Goal: Information Seeking & Learning: Learn about a topic

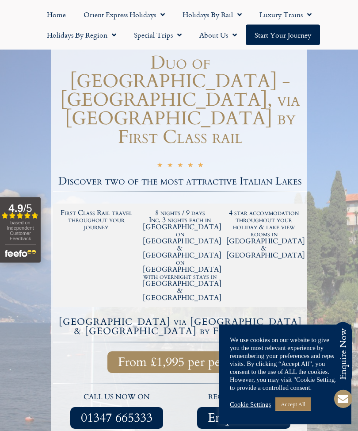
scroll to position [116, 0]
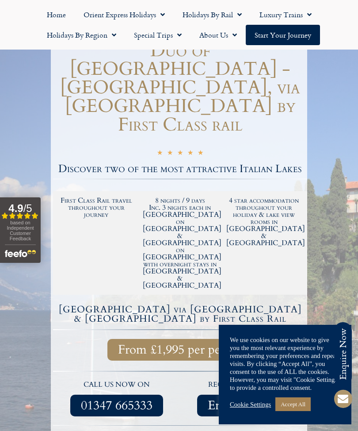
click at [301, 411] on link "Accept All" at bounding box center [293, 404] width 35 height 14
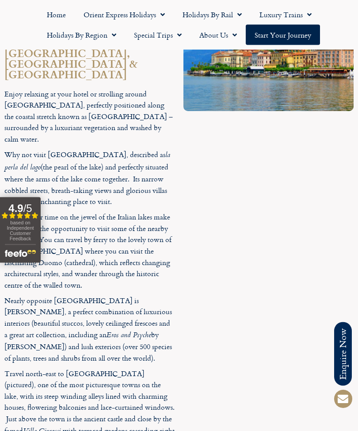
scroll to position [2013, 0]
click at [343, 152] on div at bounding box center [268, 290] width 179 height 620
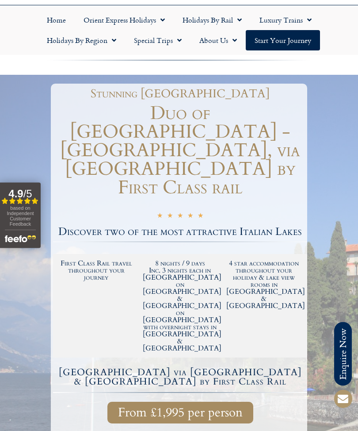
scroll to position [0, 0]
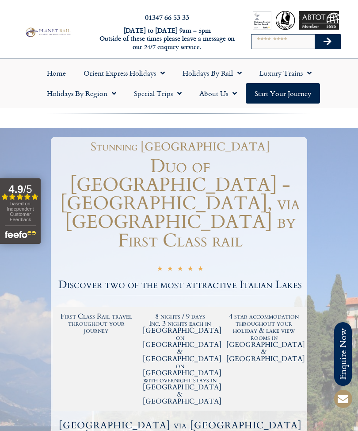
click at [227, 77] on link "Holidays by Rail" at bounding box center [212, 73] width 77 height 20
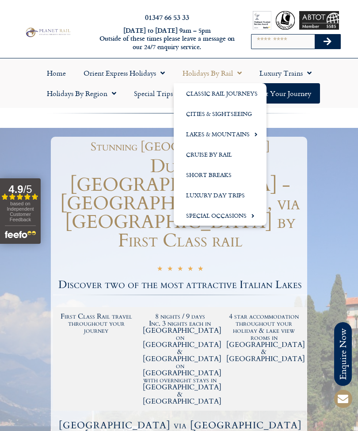
click at [240, 137] on link "Lakes & Mountains" at bounding box center [220, 134] width 93 height 20
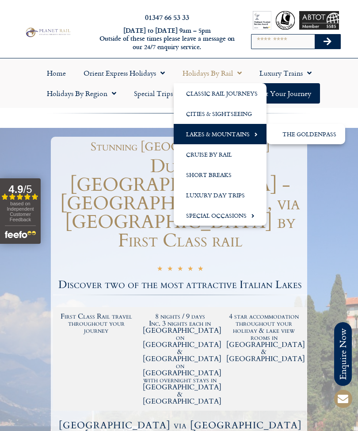
click at [244, 135] on link "Lakes & Mountains" at bounding box center [220, 134] width 93 height 20
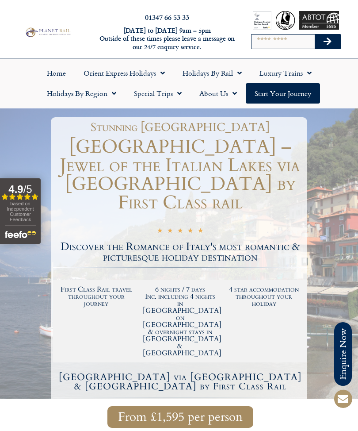
click at [226, 75] on link "Holidays by Rail" at bounding box center [212, 73] width 77 height 20
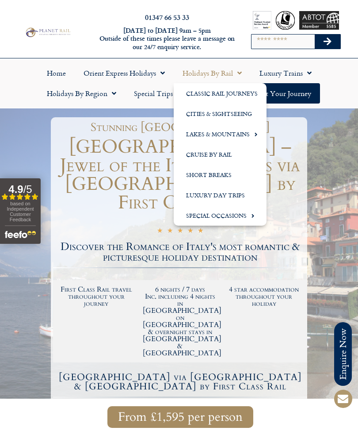
click at [235, 137] on link "Lakes & Mountains" at bounding box center [220, 134] width 93 height 20
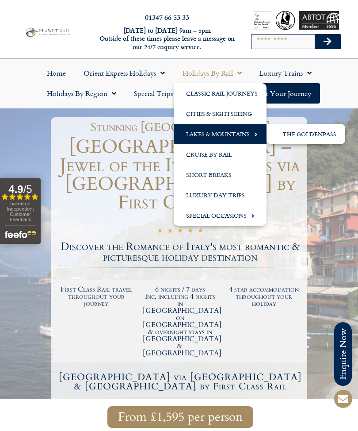
click at [318, 131] on link "The GoldenPass" at bounding box center [306, 134] width 79 height 20
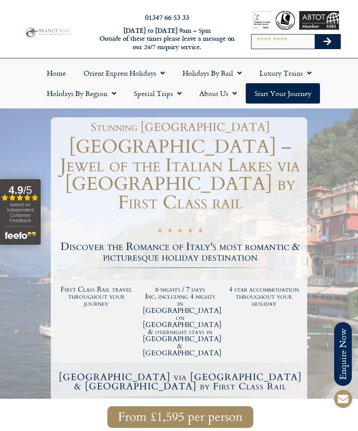
click at [99, 98] on link "Holidays by Region" at bounding box center [81, 93] width 87 height 20
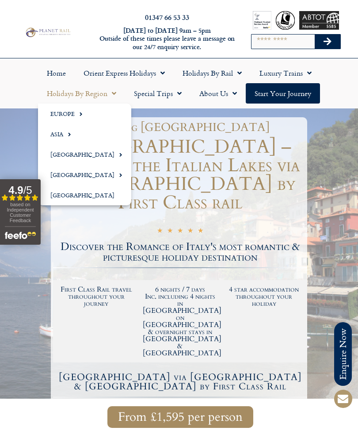
click at [70, 114] on link "Europe" at bounding box center [84, 114] width 93 height 20
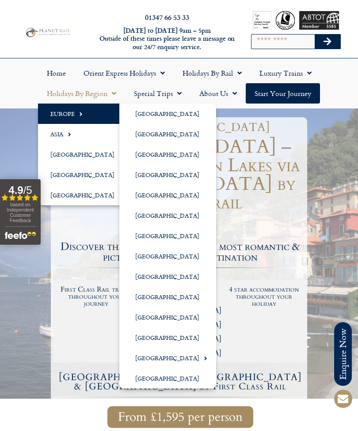
click at [146, 318] on link "[GEOGRAPHIC_DATA]" at bounding box center [167, 317] width 97 height 20
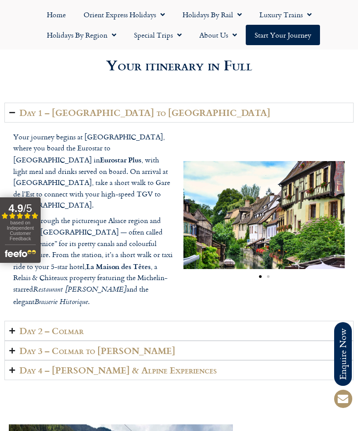
scroll to position [1330, 0]
click at [16, 321] on summary "Day 2 – Colmar" at bounding box center [179, 331] width 350 height 20
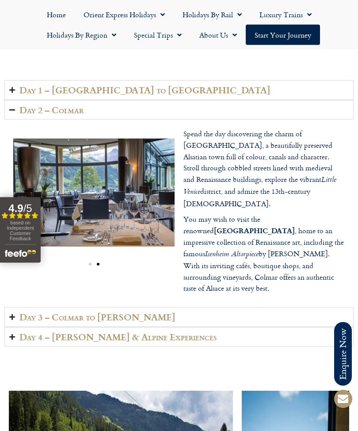
scroll to position [1349, 0]
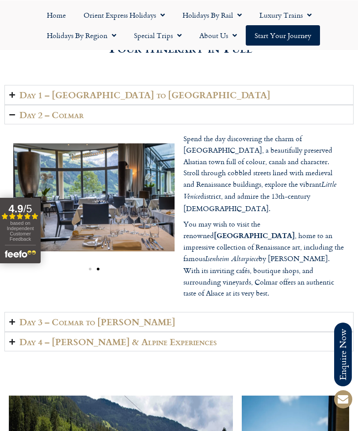
click at [18, 312] on summary "Day 3 – Colmar to Lenk" at bounding box center [179, 322] width 350 height 20
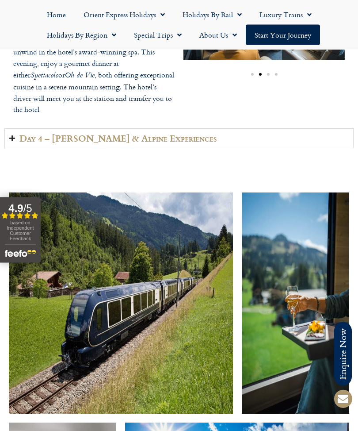
scroll to position [1595, 0]
click at [13, 135] on icon "Accordion. Open links with Enter or Space, close with Escape, and navigate with…" at bounding box center [12, 138] width 6 height 7
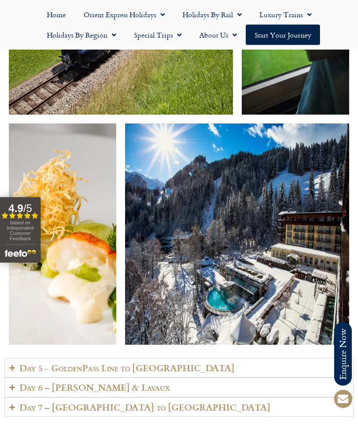
scroll to position [1991, 0]
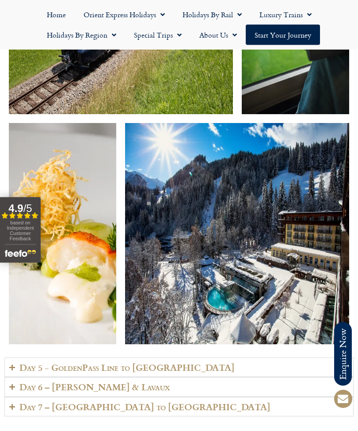
click at [8, 358] on summary "Day 5 - GoldenPass Line to Vevey" at bounding box center [179, 368] width 350 height 20
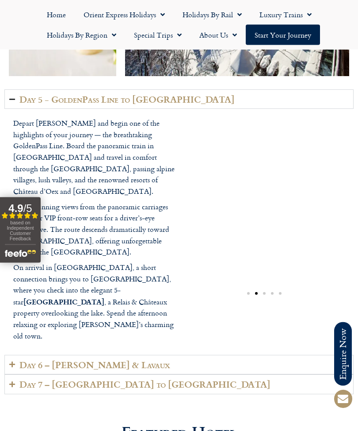
scroll to position [2259, 0]
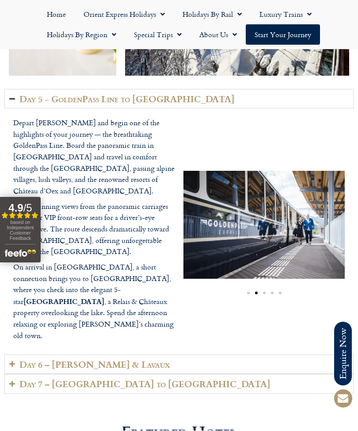
click at [19, 360] on h2 "Day 6 – Vevey & Lavaux" at bounding box center [94, 365] width 151 height 10
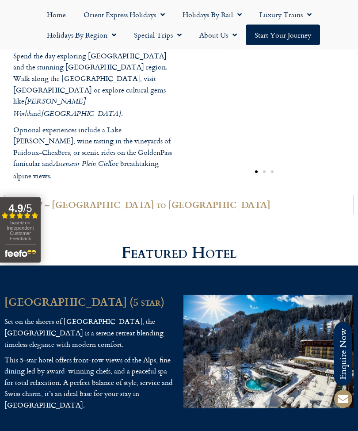
scroll to position [2347, 0]
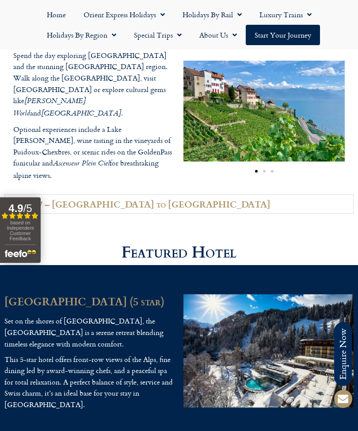
click at [9, 201] on icon "Accordion. Open links with Enter or Space, close with Escape, and navigate with…" at bounding box center [12, 204] width 6 height 7
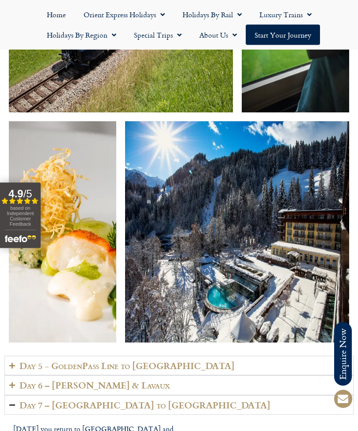
scroll to position [1991, 0]
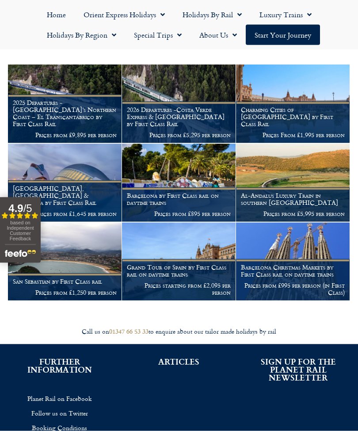
scroll to position [145, 0]
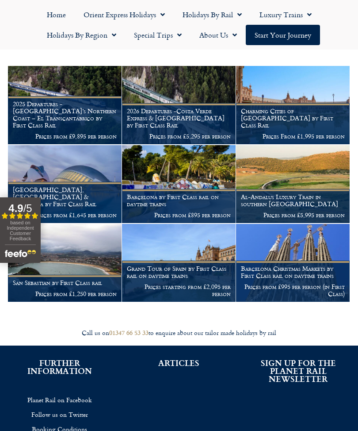
click at [310, 107] on figcaption "Charming Cities of Andalucia by First Class Rail Prices From £1,995 per person" at bounding box center [293, 123] width 114 height 41
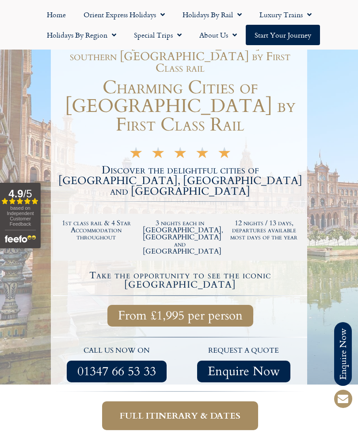
scroll to position [100, 0]
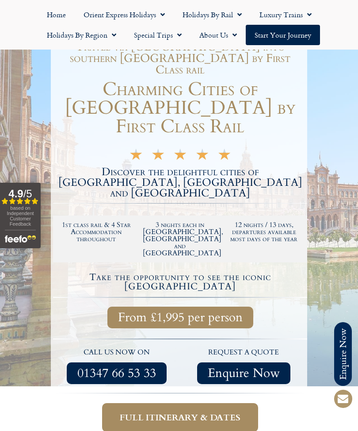
click at [178, 35] on span "Menu" at bounding box center [177, 35] width 9 height 16
click at [346, 31] on ul "Home Orient Express Holidays Venice Simplon-Orient-Express – 2025 Venice Simplo…" at bounding box center [179, 24] width 350 height 41
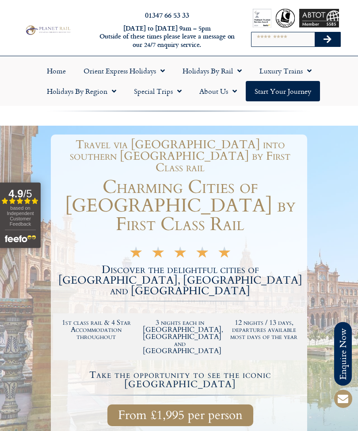
scroll to position [0, 0]
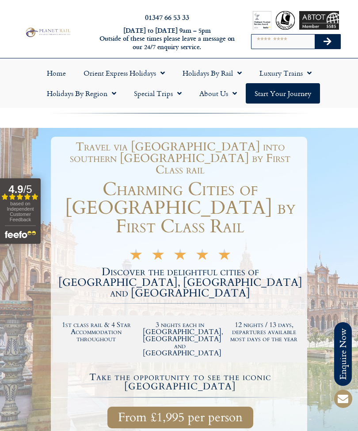
click at [221, 71] on link "Holidays by Rail" at bounding box center [212, 73] width 77 height 20
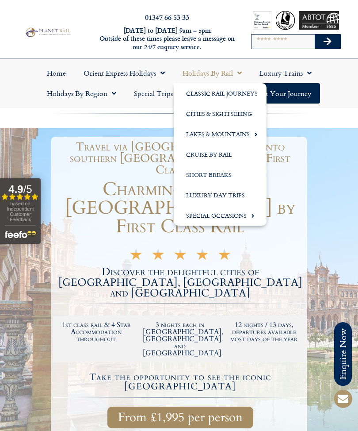
click at [335, 165] on div at bounding box center [179, 360] width 358 height 465
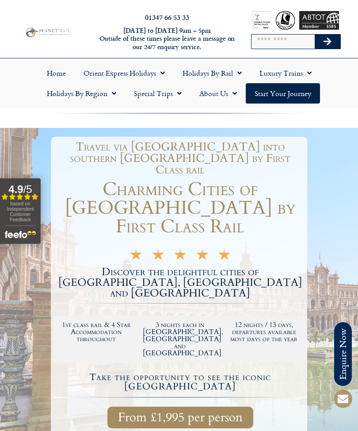
click at [104, 95] on link "Holidays by Region" at bounding box center [81, 93] width 87 height 20
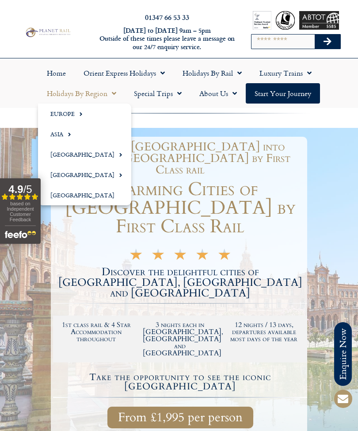
click at [79, 115] on span "Menu" at bounding box center [79, 114] width 8 height 15
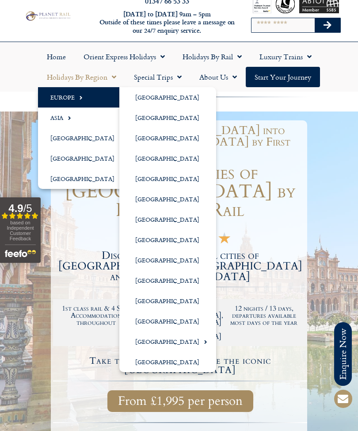
scroll to position [17, 0]
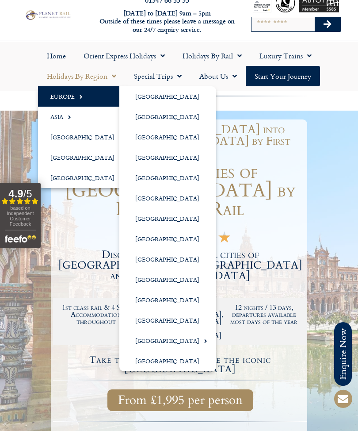
click at [155, 99] on link "[GEOGRAPHIC_DATA]" at bounding box center [167, 96] width 97 height 20
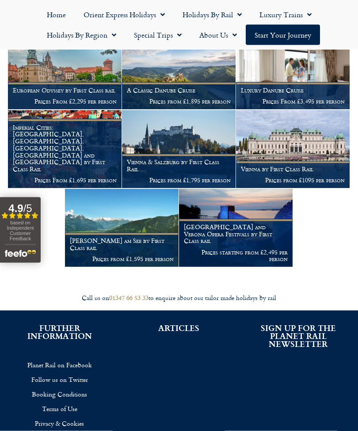
scroll to position [172, 0]
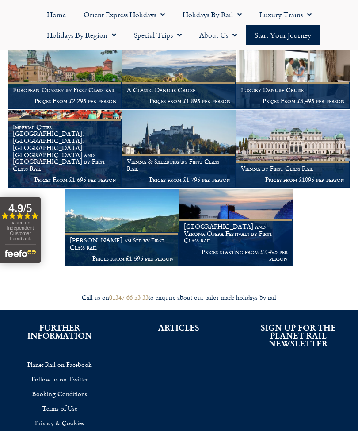
click at [130, 244] on h1 "[PERSON_NAME] am See by First Class rail" at bounding box center [122, 244] width 104 height 14
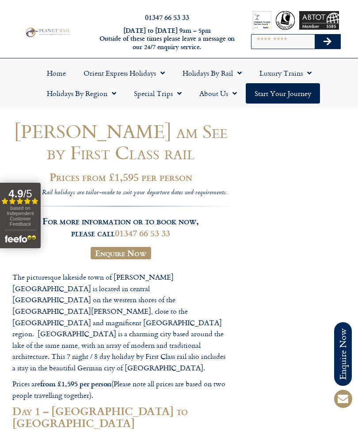
click at [117, 94] on link "Holidays by Region" at bounding box center [81, 93] width 87 height 20
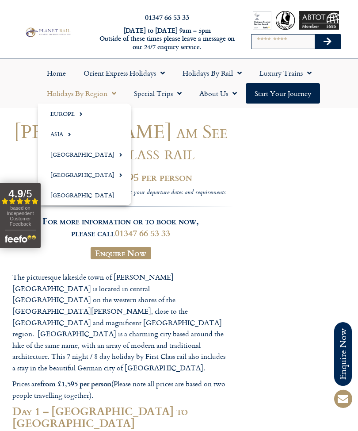
click at [93, 199] on link "[GEOGRAPHIC_DATA]" at bounding box center [84, 195] width 93 height 20
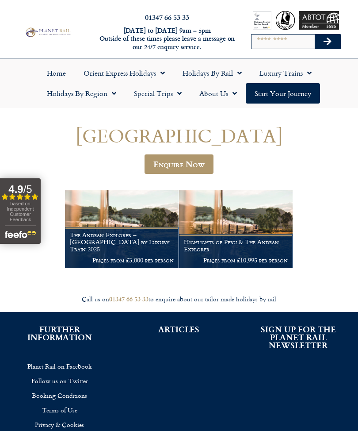
click at [114, 91] on span "Menu" at bounding box center [112, 93] width 9 height 16
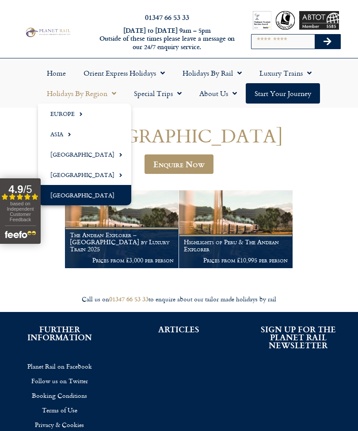
click at [78, 116] on span "Menu" at bounding box center [79, 114] width 8 height 15
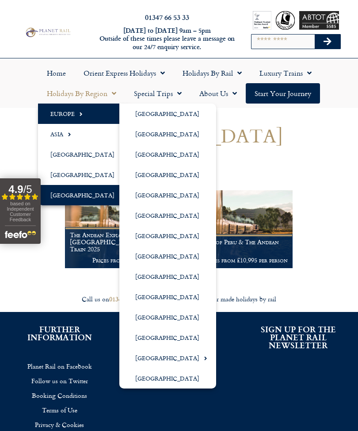
click at [174, 361] on link "[GEOGRAPHIC_DATA]" at bounding box center [167, 358] width 97 height 20
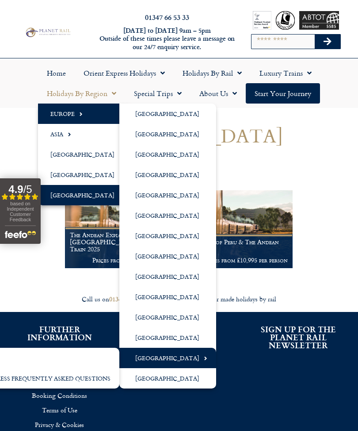
click at [174, 360] on link "[GEOGRAPHIC_DATA]" at bounding box center [167, 358] width 97 height 20
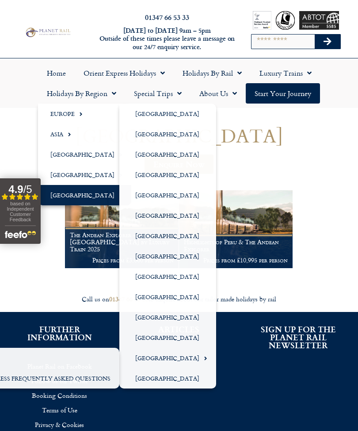
click at [200, 359] on span "Menu" at bounding box center [204, 358] width 8 height 15
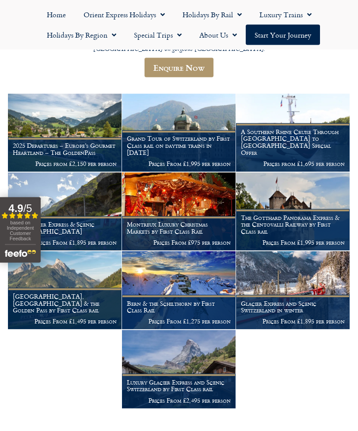
scroll to position [221, 0]
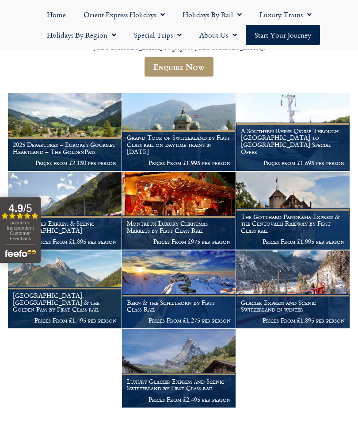
click at [314, 127] on h1 "A Southern Rhine Cruise Through [GEOGRAPHIC_DATA] to [GEOGRAPHIC_DATA] Special …" at bounding box center [293, 141] width 104 height 28
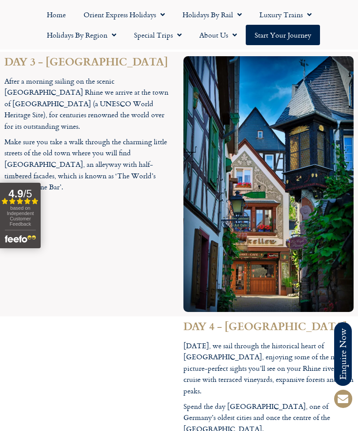
scroll to position [1657, 0]
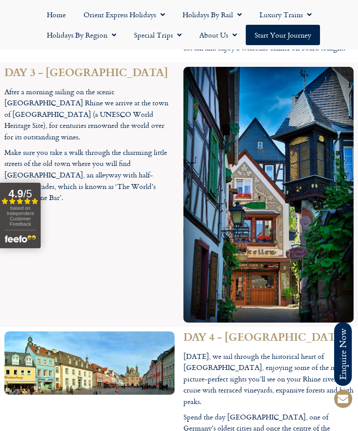
click at [111, 41] on span "Menu" at bounding box center [112, 35] width 9 height 16
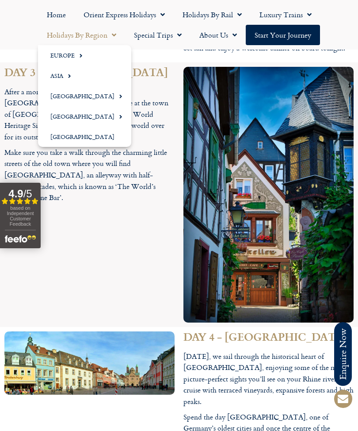
click at [81, 56] on span "Menu" at bounding box center [79, 55] width 8 height 15
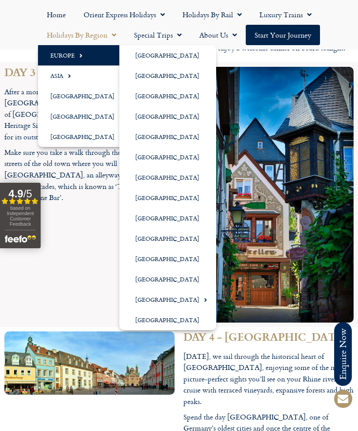
click at [235, 15] on span "Menu" at bounding box center [237, 15] width 9 height 16
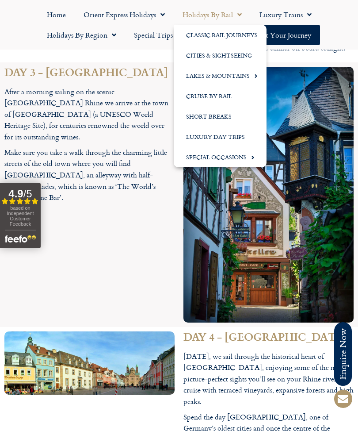
click at [269, 145] on img at bounding box center [269, 195] width 170 height 256
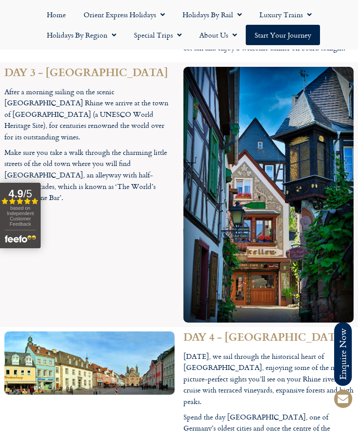
click at [254, 158] on img at bounding box center [269, 195] width 170 height 256
click at [237, 37] on link "About Us" at bounding box center [218, 35] width 55 height 20
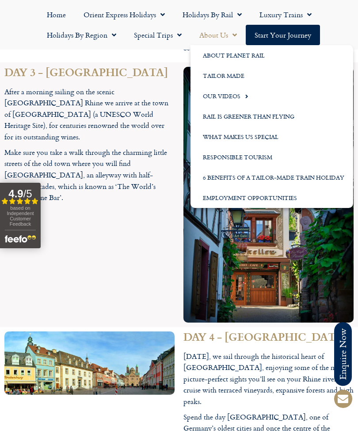
click at [232, 41] on span "Menu" at bounding box center [232, 35] width 9 height 16
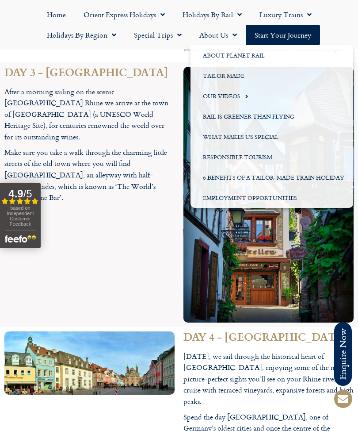
click at [240, 15] on span "Menu" at bounding box center [237, 15] width 9 height 16
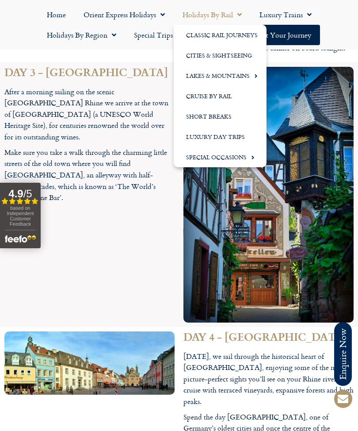
click at [153, 120] on div "DAY 3 - RÜDESHEIM After a morning sailing on the scenic Upper Middle Rhine we a…" at bounding box center [89, 194] width 179 height 265
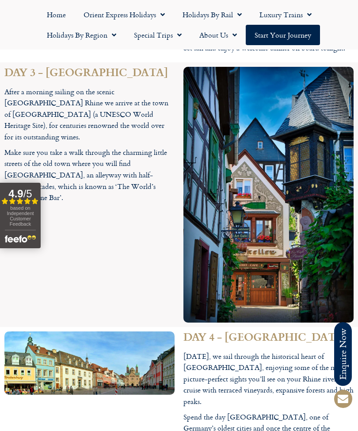
click at [241, 13] on span "Menu" at bounding box center [237, 15] width 9 height 16
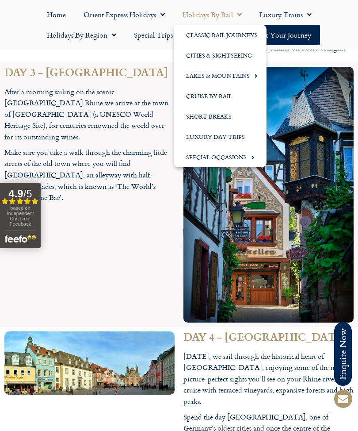
click at [237, 158] on link "Special Occasions" at bounding box center [220, 157] width 93 height 20
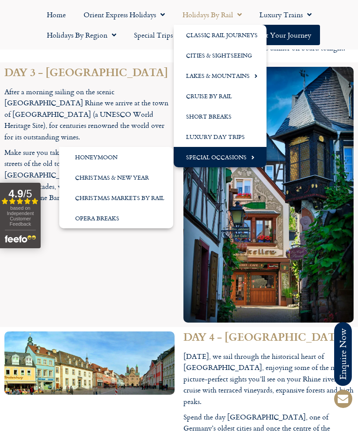
click at [138, 181] on link "Christmas & New Year" at bounding box center [116, 177] width 114 height 20
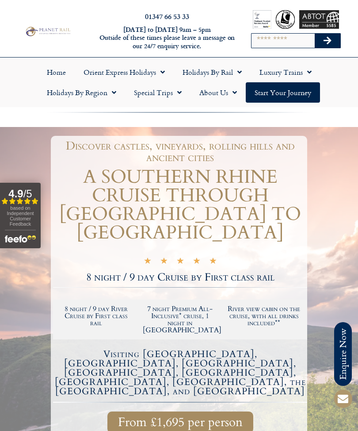
scroll to position [0, 0]
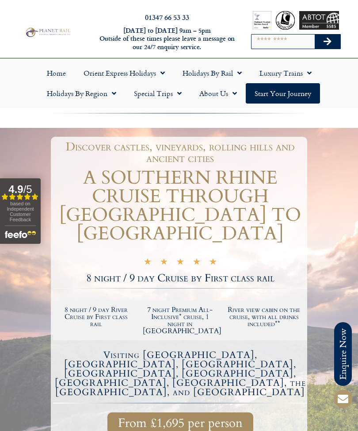
click at [293, 71] on link "Luxury Trains" at bounding box center [286, 73] width 70 height 20
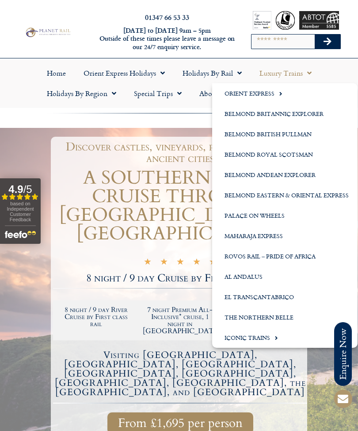
click at [345, 69] on ul "Home Orient Express Holidays Venice Simplon-Orient-Express – 2025 Venice Simplo…" at bounding box center [179, 83] width 350 height 41
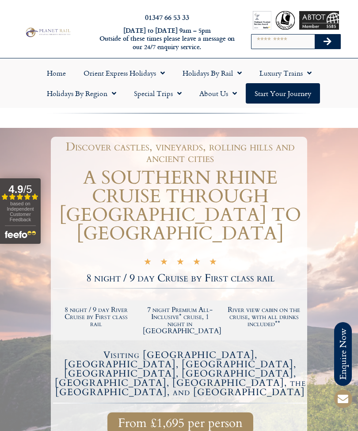
click at [165, 93] on link "Special Trips" at bounding box center [158, 93] width 66 height 20
click at [336, 177] on div at bounding box center [179, 363] width 358 height 471
click at [169, 96] on link "Special Trips" at bounding box center [158, 93] width 66 height 20
click at [187, 115] on link "Latest Experiences" at bounding box center [168, 114] width 86 height 20
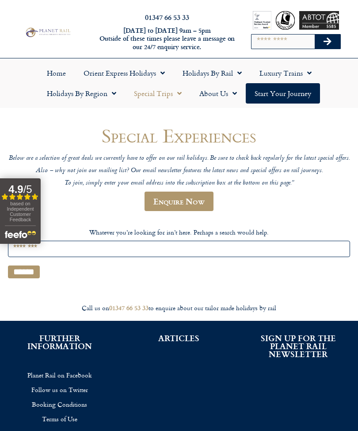
click at [102, 96] on link "Holidays by Region" at bounding box center [81, 93] width 87 height 20
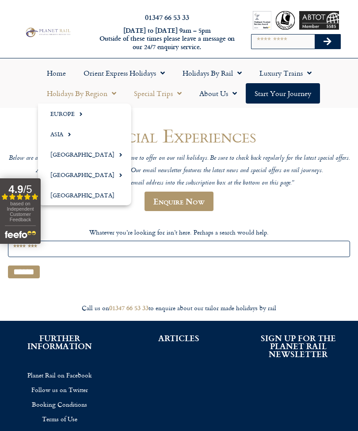
click at [283, 215] on header "Special Experiences Below are a selection of great deals we currently have to o…" at bounding box center [179, 172] width 343 height 94
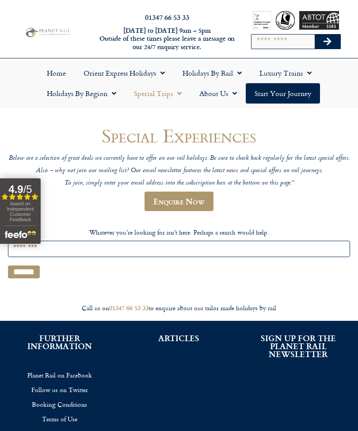
click at [239, 74] on span "Menu" at bounding box center [237, 73] width 9 height 16
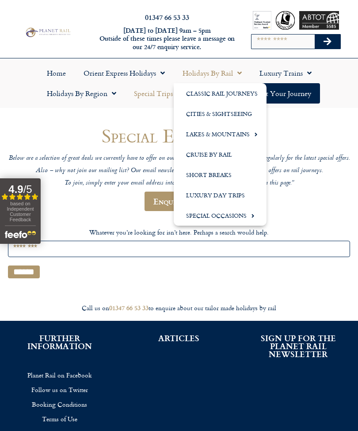
click at [235, 115] on link "Cities & Sightseeing" at bounding box center [220, 114] width 93 height 20
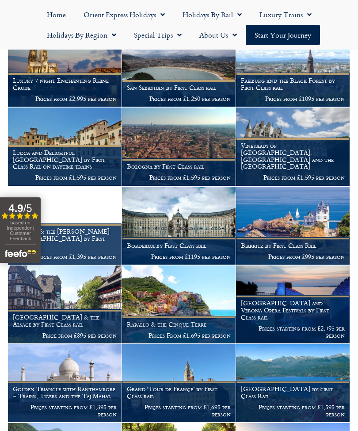
scroll to position [1360, 0]
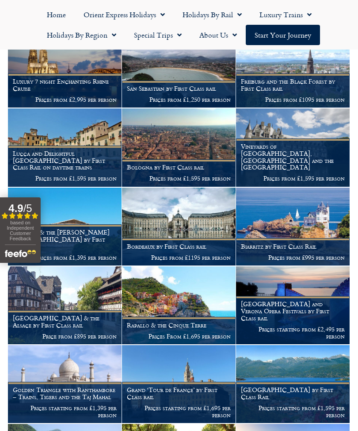
click at [302, 128] on img at bounding box center [293, 147] width 114 height 78
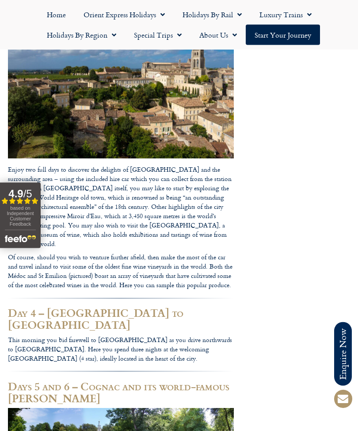
scroll to position [790, 0]
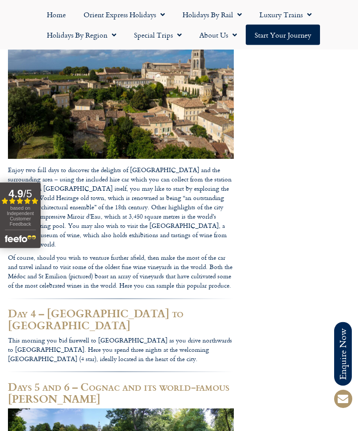
click at [106, 35] on link "Holidays by Region" at bounding box center [81, 35] width 87 height 20
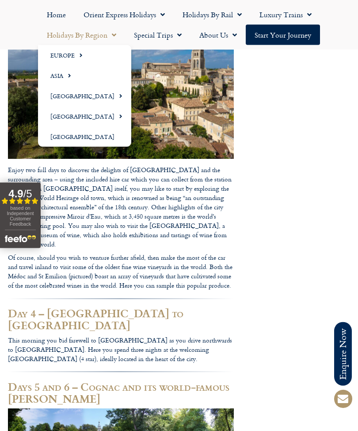
scroll to position [790, 0]
click at [80, 55] on span "Menu" at bounding box center [79, 55] width 8 height 15
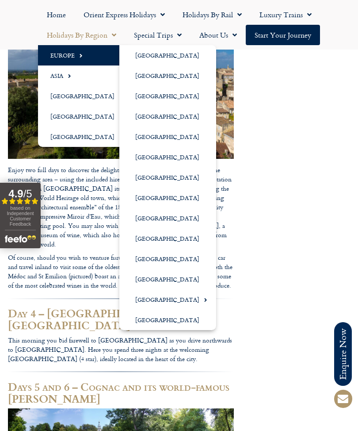
click at [153, 81] on link "[GEOGRAPHIC_DATA]" at bounding box center [167, 76] width 97 height 20
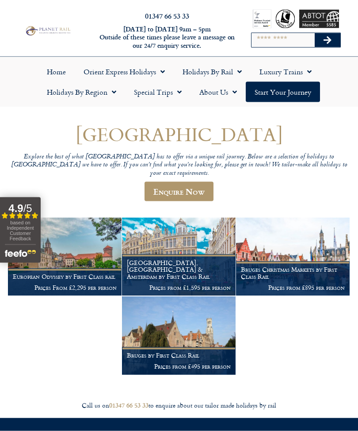
scroll to position [2, 0]
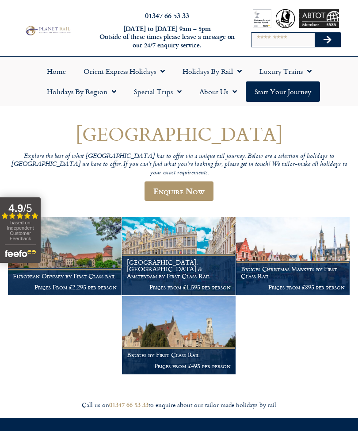
click at [303, 247] on img at bounding box center [293, 256] width 114 height 78
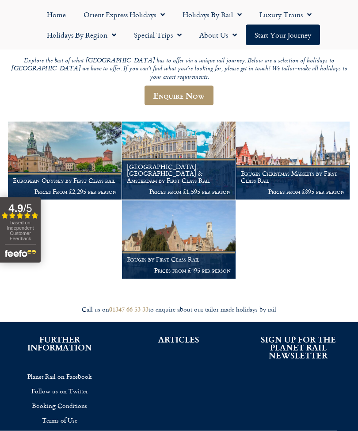
scroll to position [98, 0]
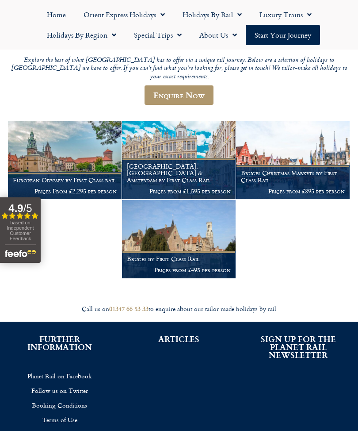
click at [75, 147] on img at bounding box center [65, 160] width 114 height 78
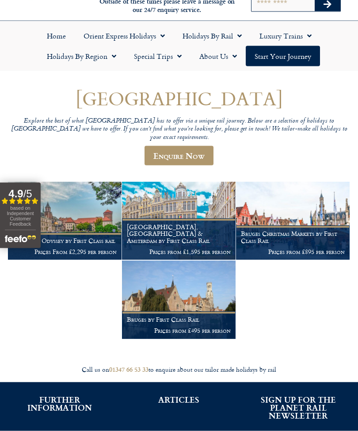
scroll to position [0, 0]
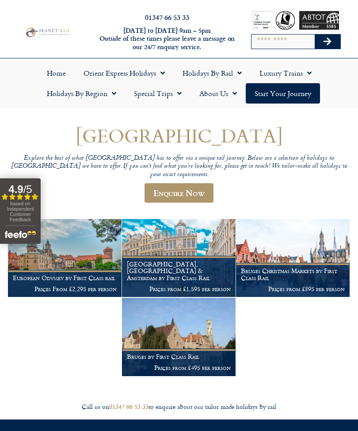
click at [236, 73] on span "Menu" at bounding box center [237, 73] width 9 height 16
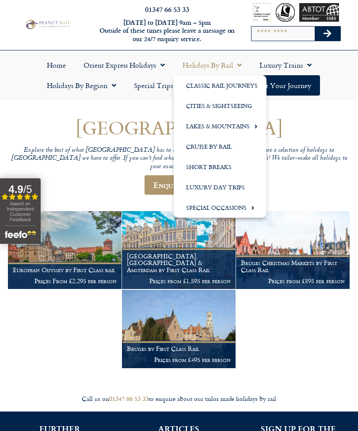
scroll to position [9, 0]
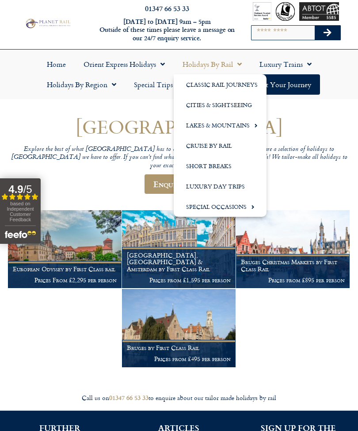
click at [233, 88] on link "Classic Rail Journeys" at bounding box center [220, 84] width 93 height 20
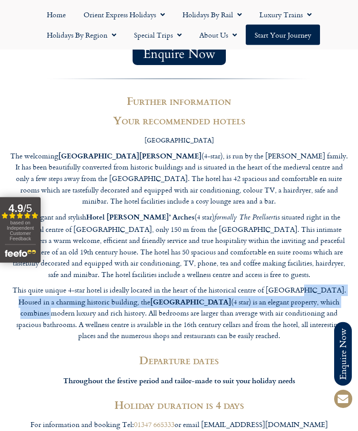
scroll to position [1489, 0]
click at [338, 415] on div "For information and booking Tel: [PHONE_NUMBER] or email [EMAIL_ADDRESS][DOMAIN…" at bounding box center [179, 427] width 350 height 24
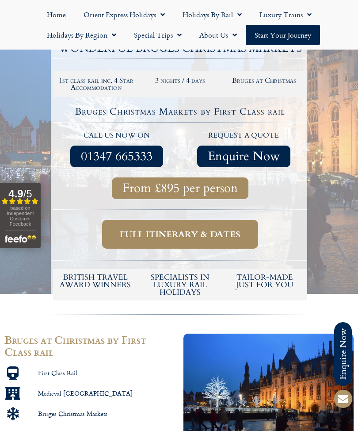
scroll to position [173, 0]
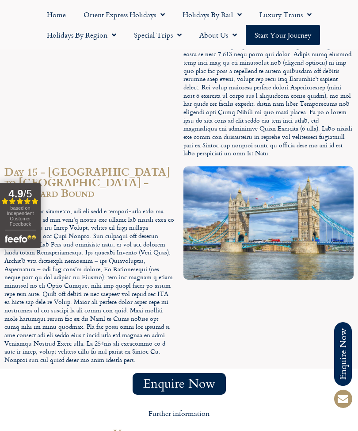
scroll to position [3367, 0]
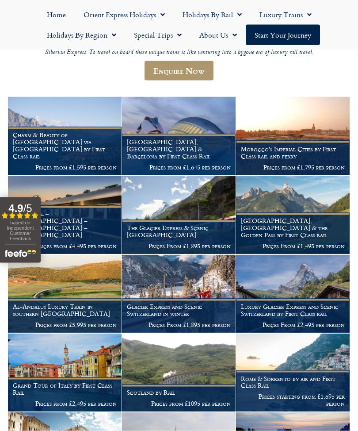
scroll to position [114, 0]
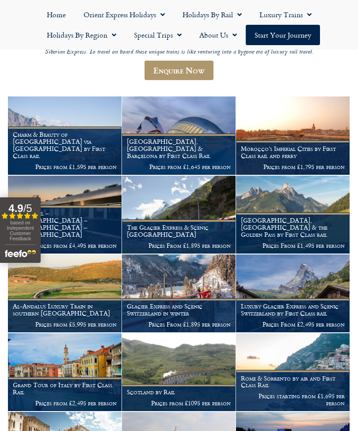
click at [305, 146] on h1 "Morocco’s Imperial Cities by First Class rail and ferry" at bounding box center [293, 152] width 104 height 14
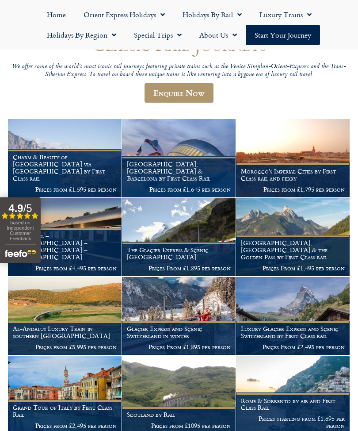
scroll to position [91, 0]
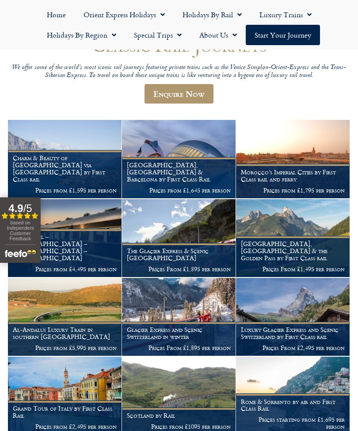
click at [80, 158] on img at bounding box center [65, 159] width 114 height 78
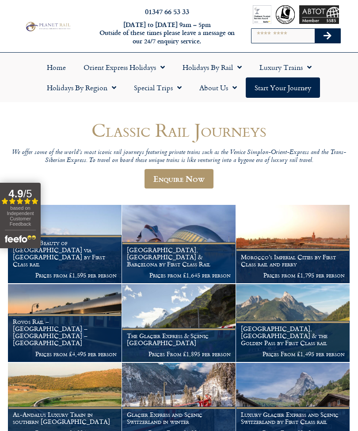
scroll to position [0, 0]
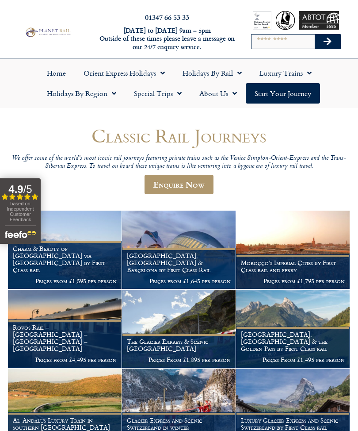
click at [160, 77] on span "Menu" at bounding box center [160, 73] width 9 height 16
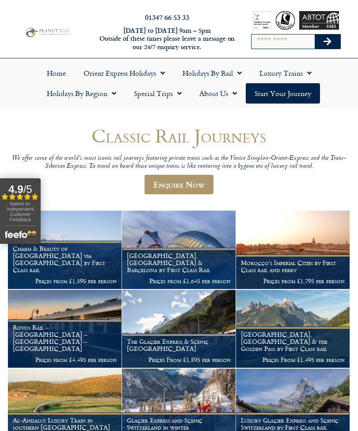
click at [233, 96] on span "Menu" at bounding box center [232, 93] width 9 height 16
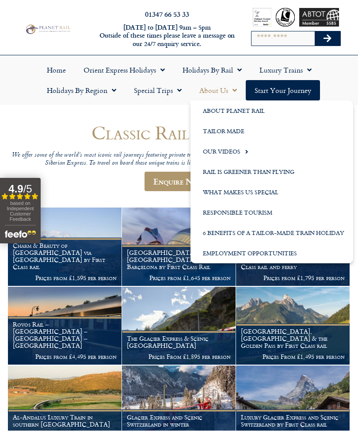
scroll to position [3, 0]
click at [233, 131] on link "Tailor Made" at bounding box center [272, 131] width 163 height 20
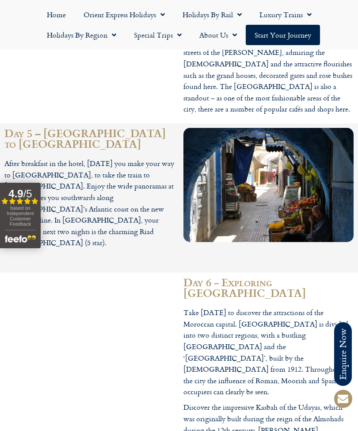
scroll to position [1838, 0]
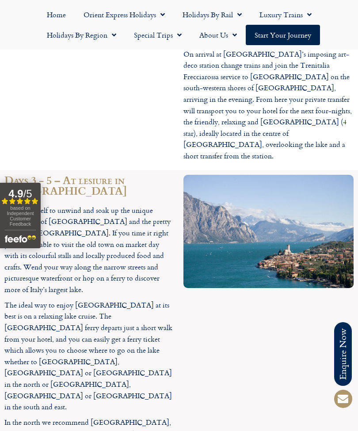
scroll to position [1622, 0]
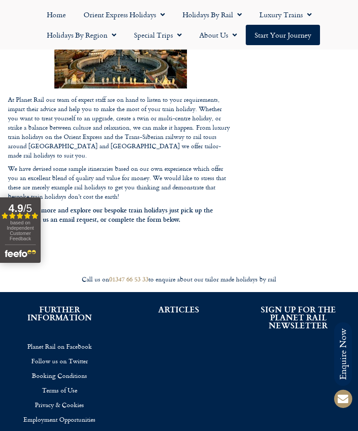
scroll to position [259, 0]
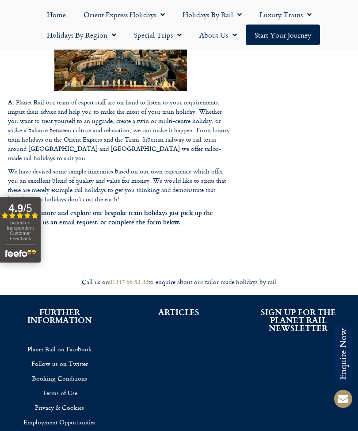
click at [343, 250] on div at bounding box center [179, 137] width 358 height 793
click at [344, 189] on div at bounding box center [179, 137] width 358 height 793
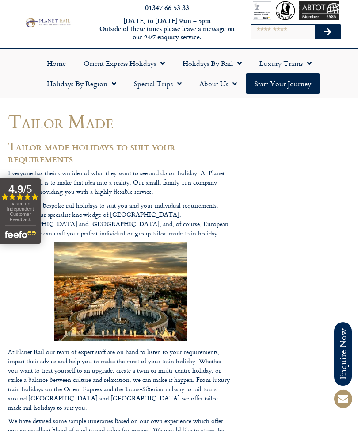
scroll to position [0, 0]
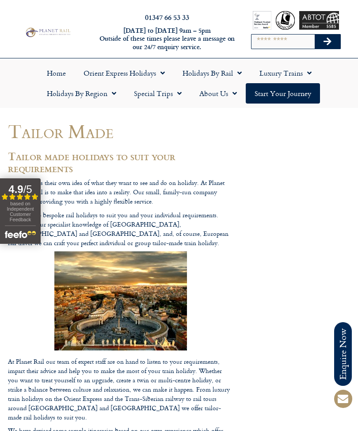
click at [223, 97] on link "About Us" at bounding box center [218, 93] width 55 height 20
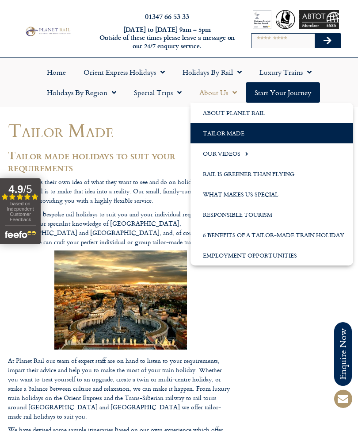
scroll to position [13, 0]
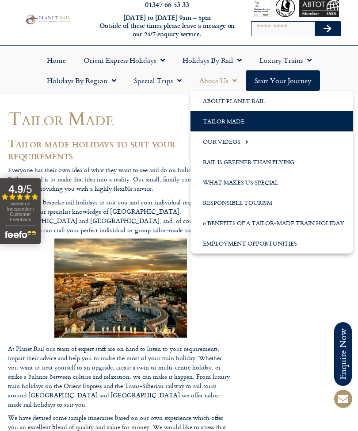
click at [276, 184] on link "What Makes us Special" at bounding box center [272, 182] width 163 height 20
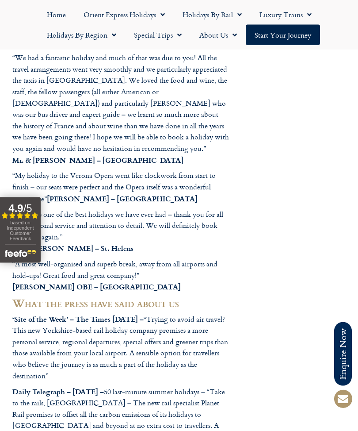
scroll to position [102, 0]
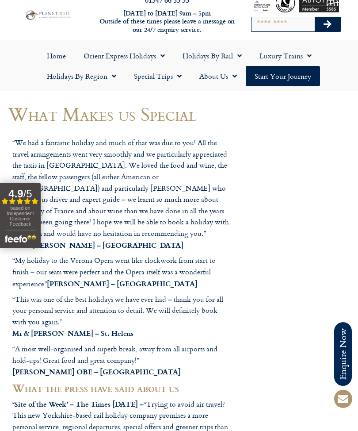
scroll to position [17, 0]
